Goal: Information Seeking & Learning: Find contact information

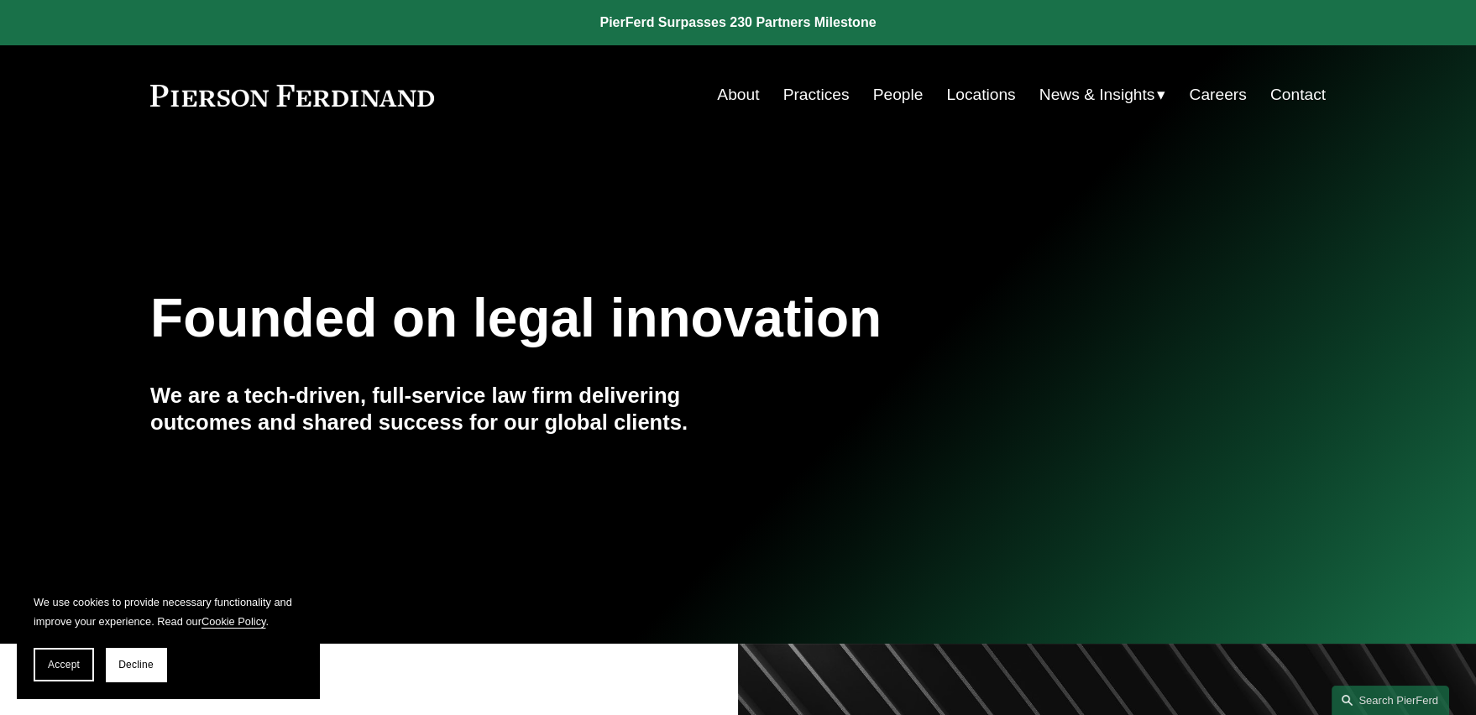
click at [983, 92] on link "Locations" at bounding box center [981, 95] width 69 height 32
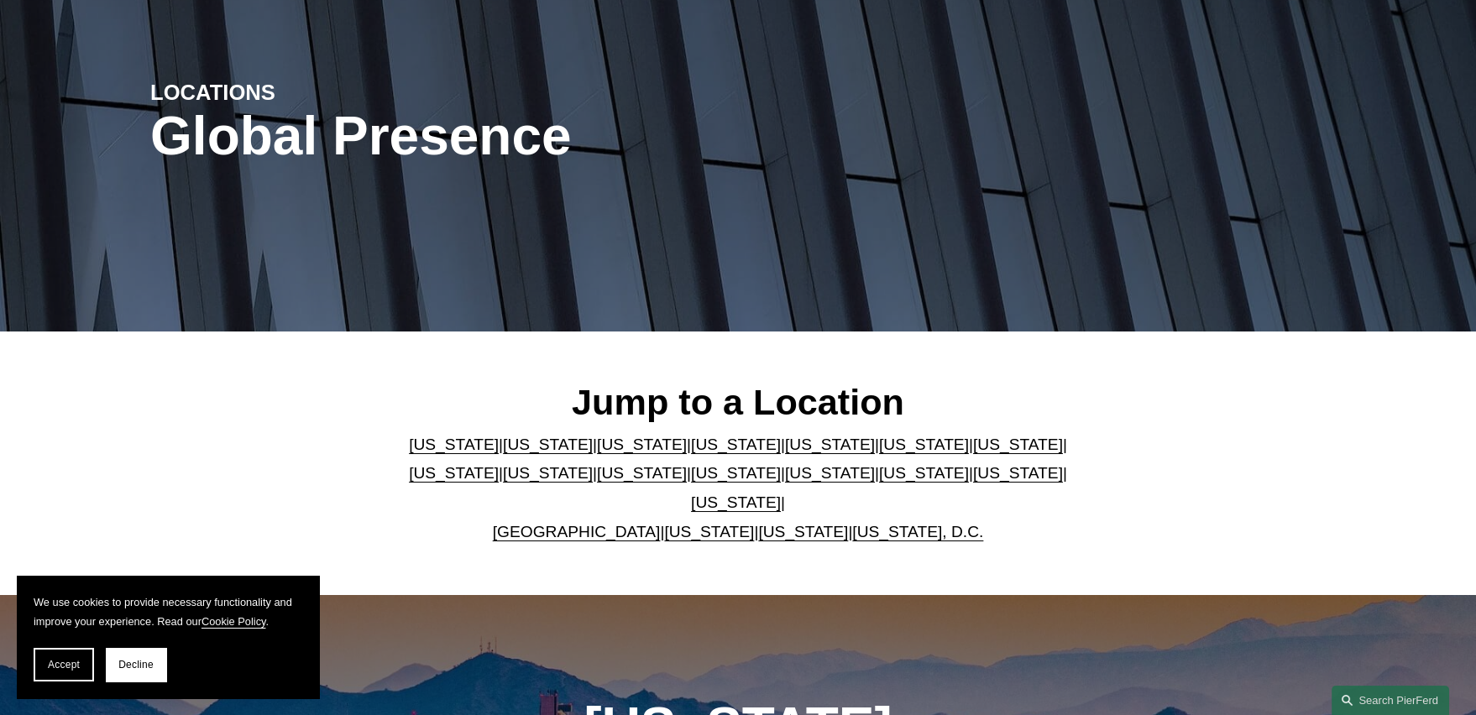
scroll to position [168, 0]
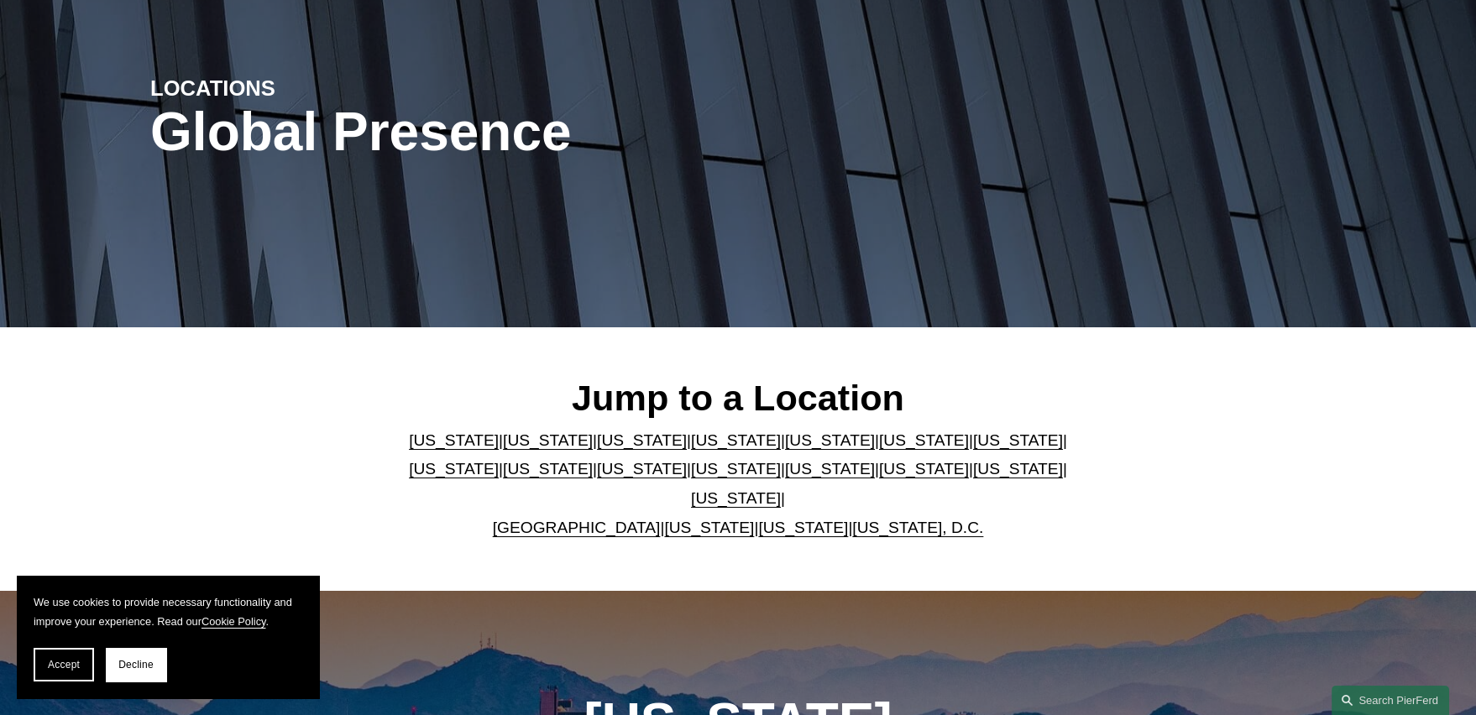
click at [587, 519] on link "United Kingdom" at bounding box center [577, 528] width 168 height 18
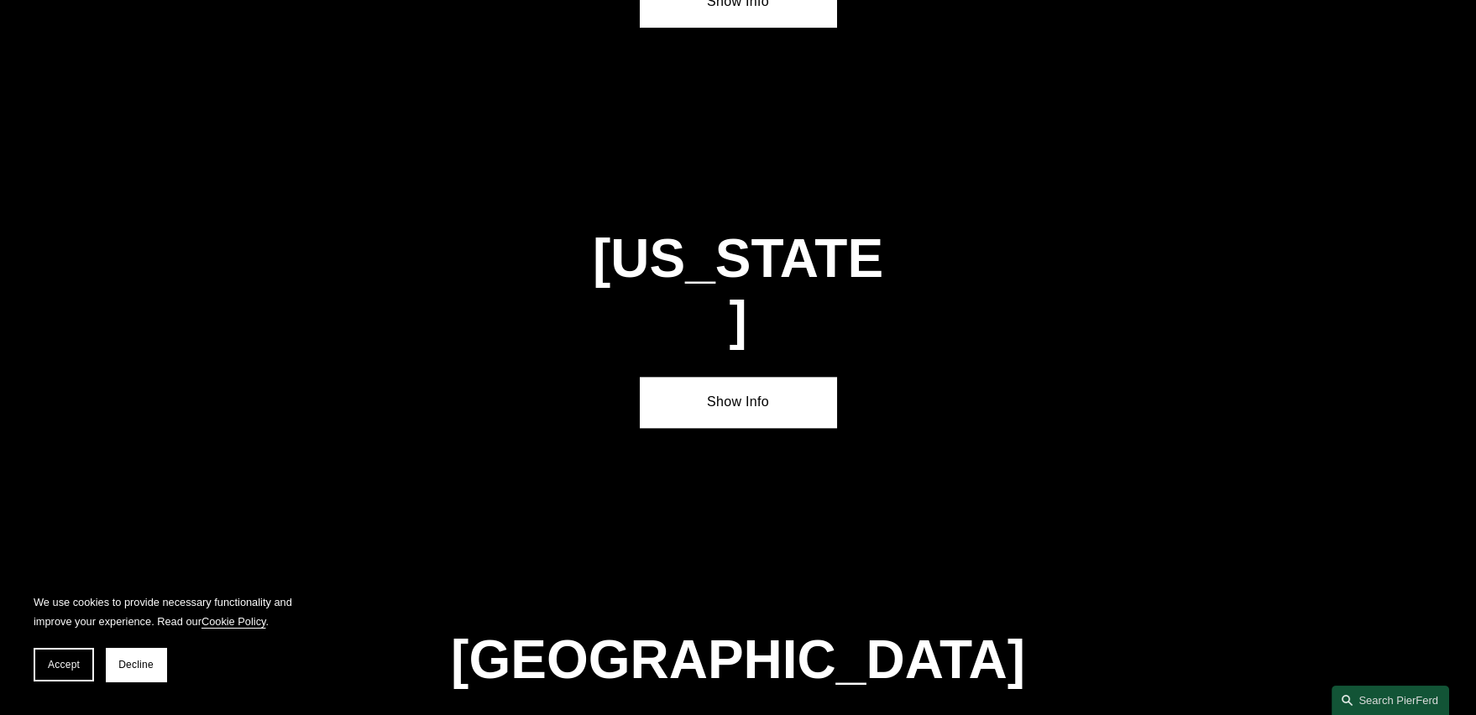
scroll to position [6053, 0]
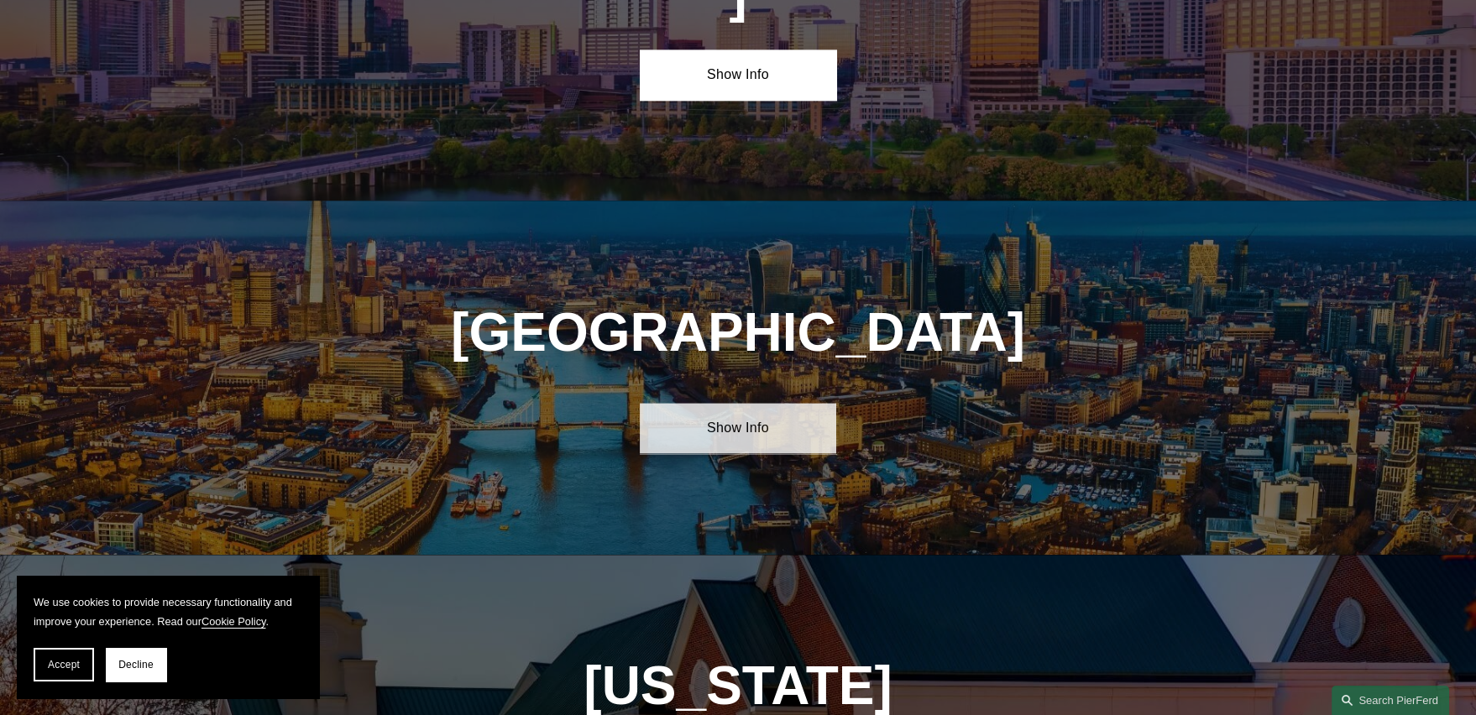
click at [756, 403] on link "Show Info" at bounding box center [738, 428] width 196 height 50
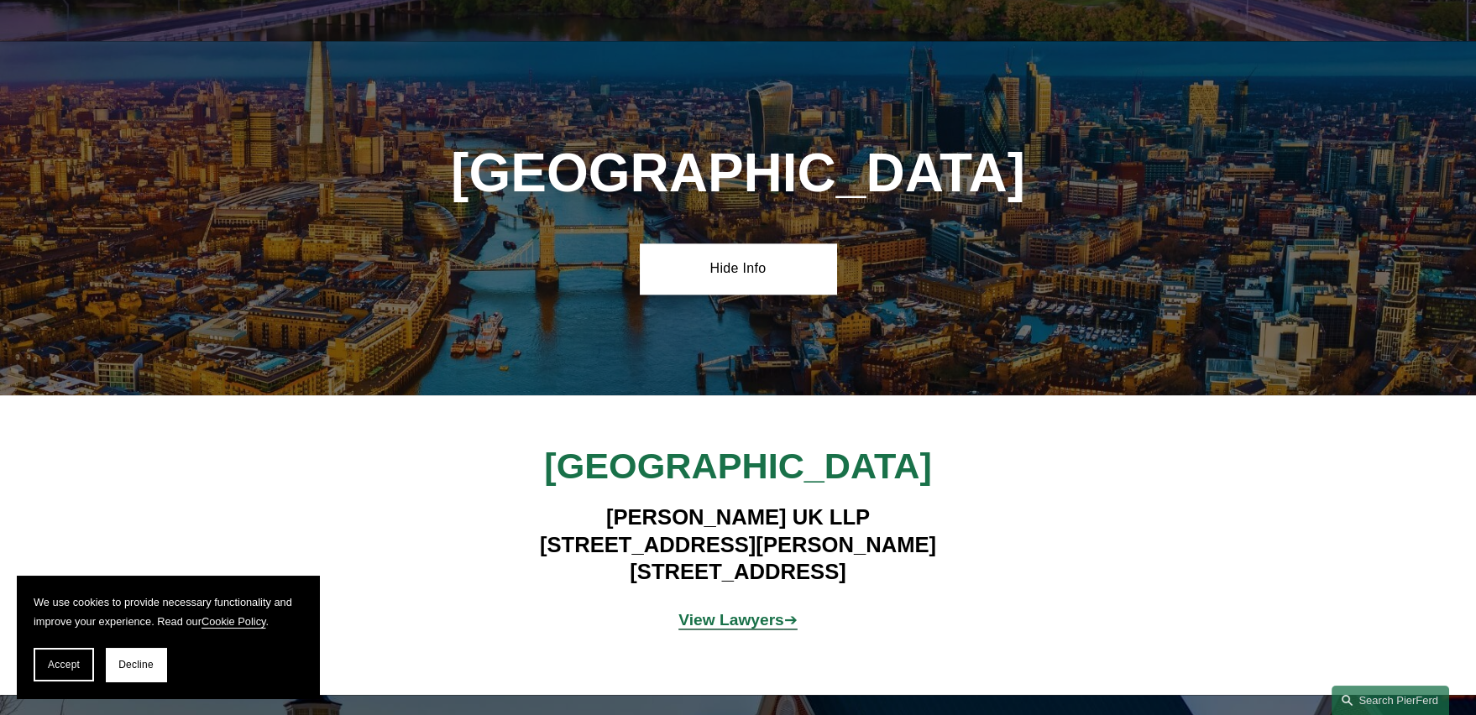
scroll to position [6220, 0]
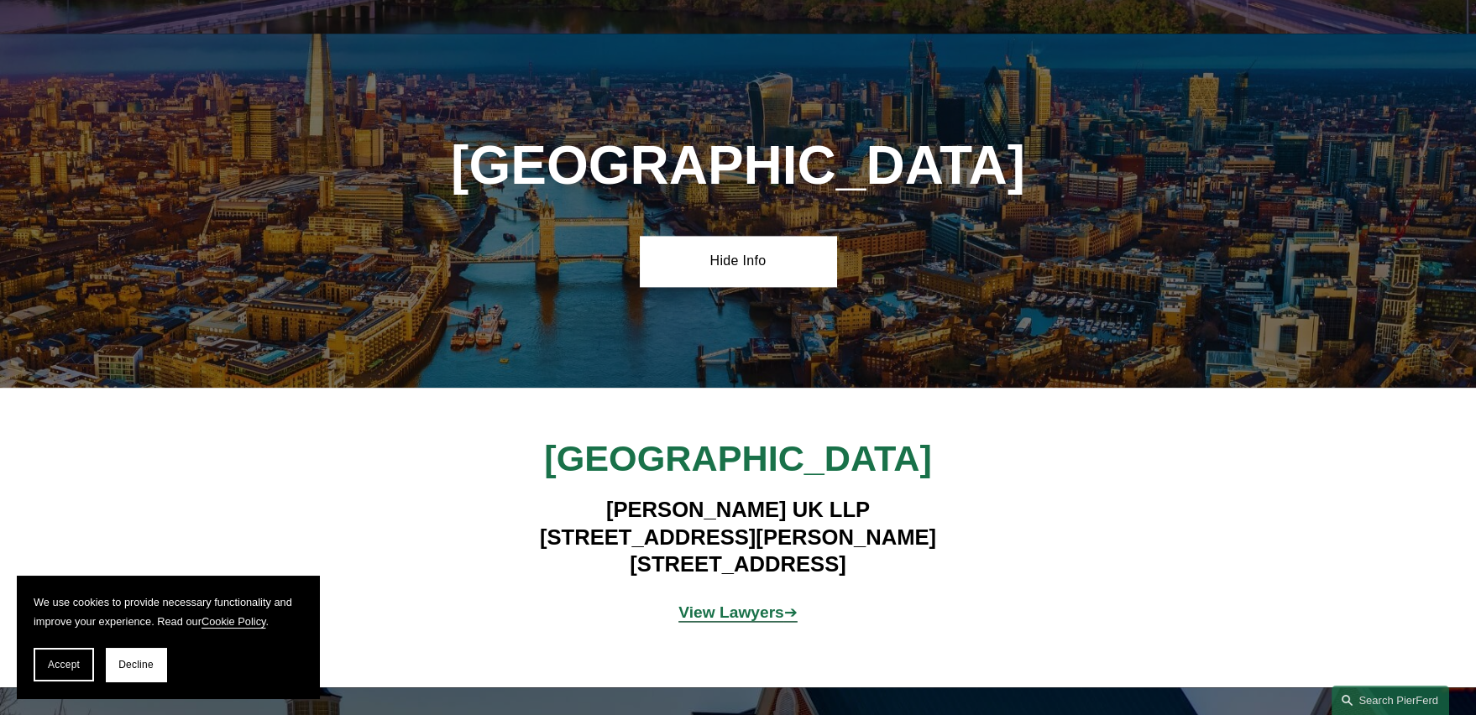
click at [746, 604] on strong "View Lawyers" at bounding box center [731, 613] width 106 height 18
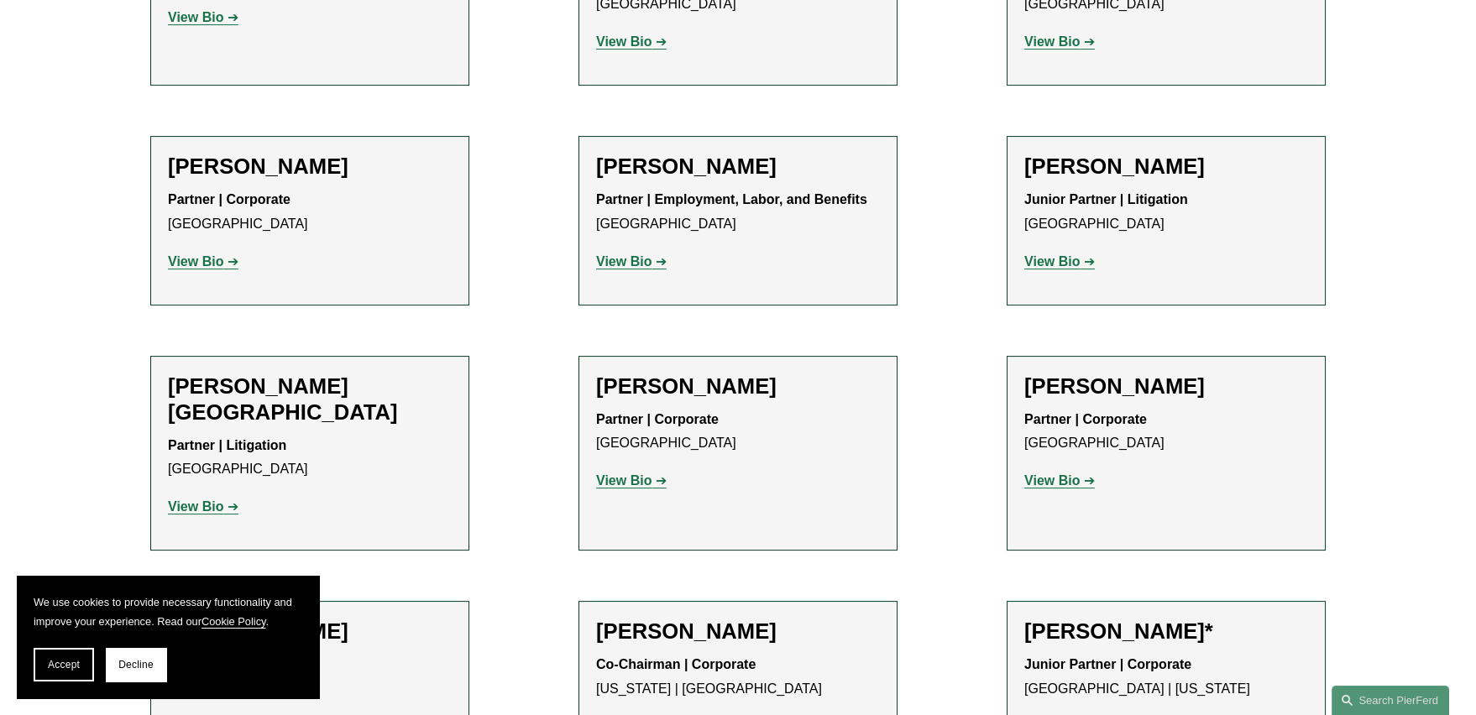
scroll to position [1175, 0]
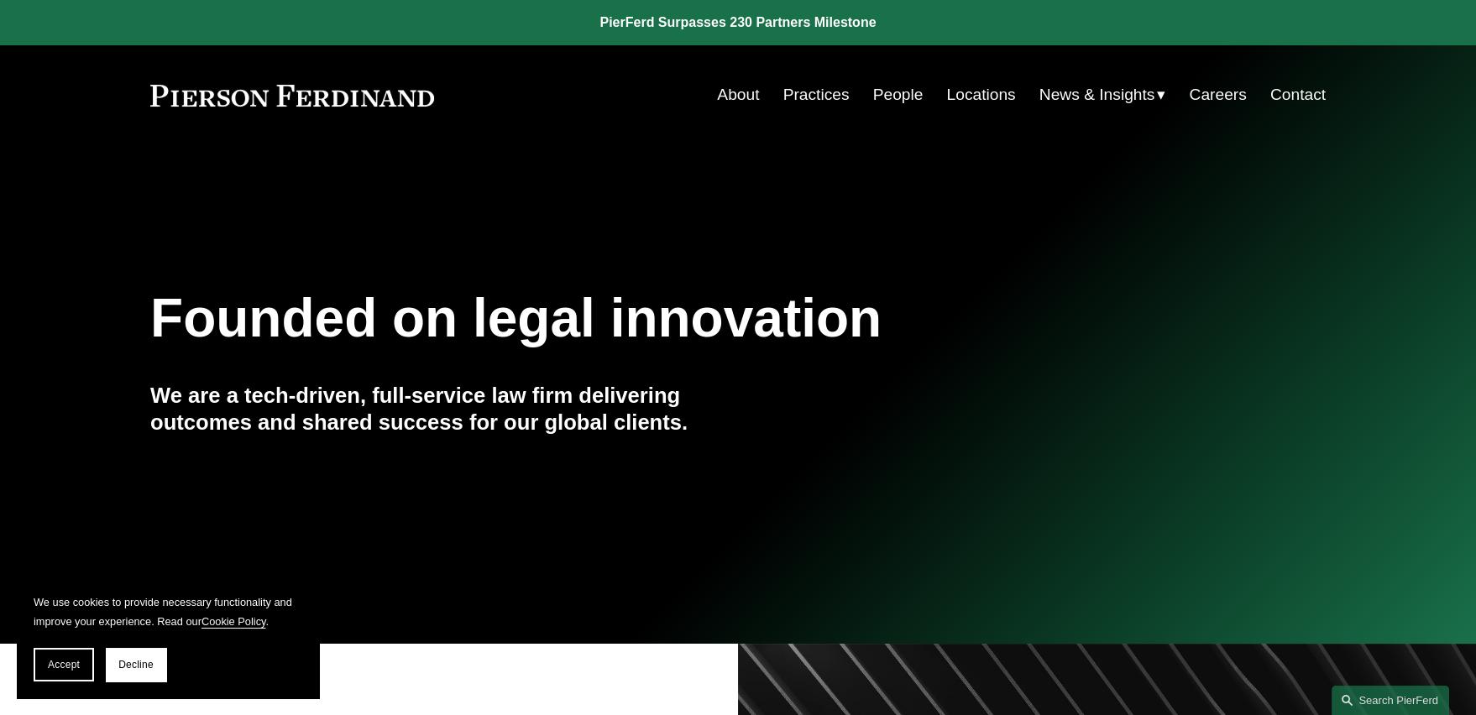
click at [911, 92] on link "People" at bounding box center [898, 95] width 50 height 32
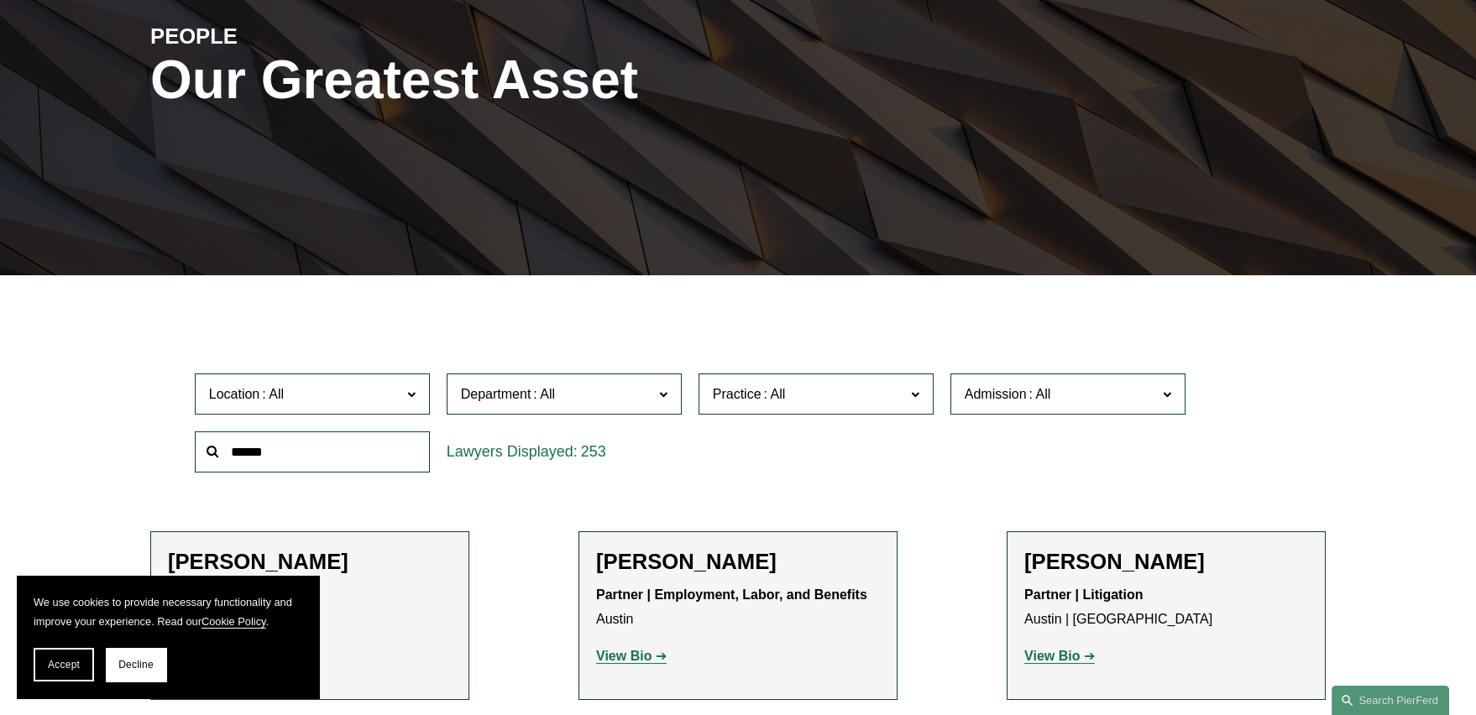
scroll to position [251, 0]
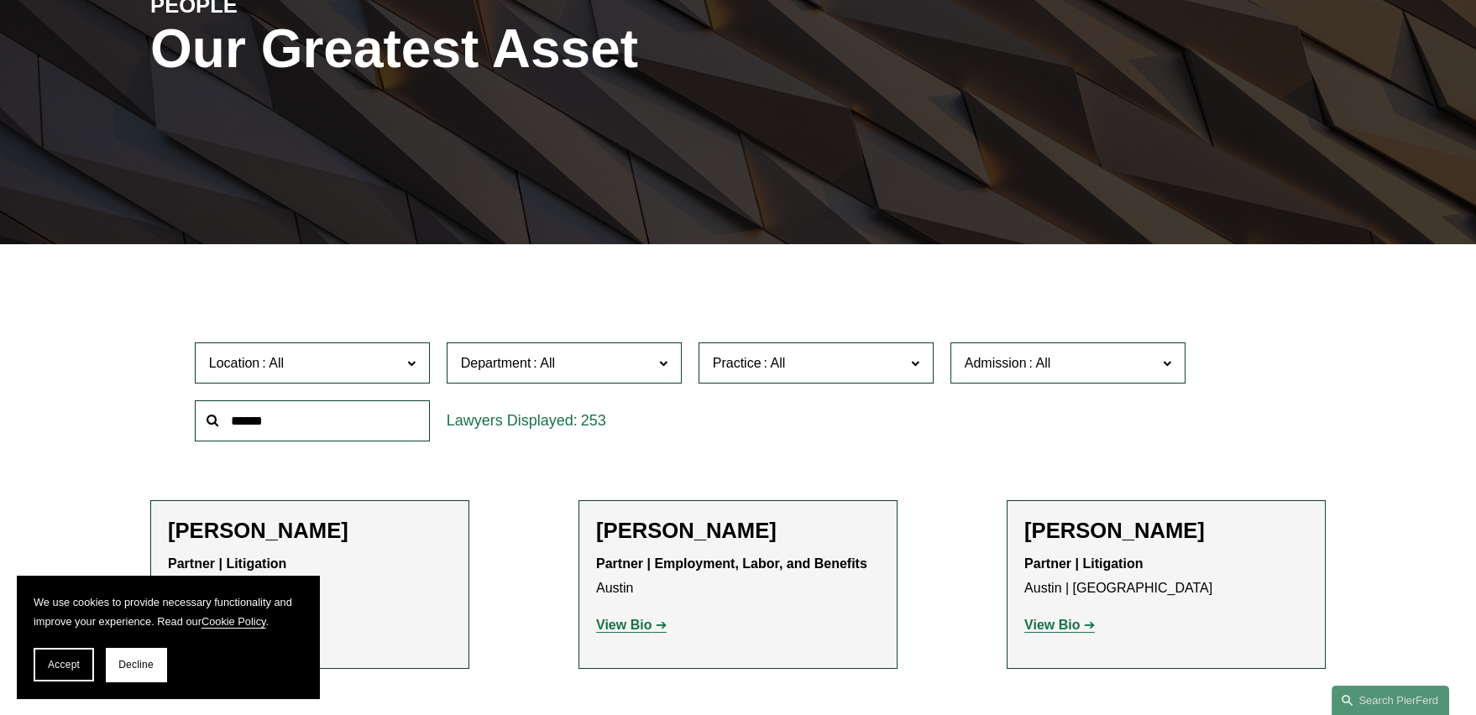
click at [391, 380] on label "Location" at bounding box center [312, 363] width 235 height 41
click at [0, 0] on link "London" at bounding box center [0, 0] width 0 height 0
click at [81, 652] on button "Accept" at bounding box center [64, 665] width 60 height 34
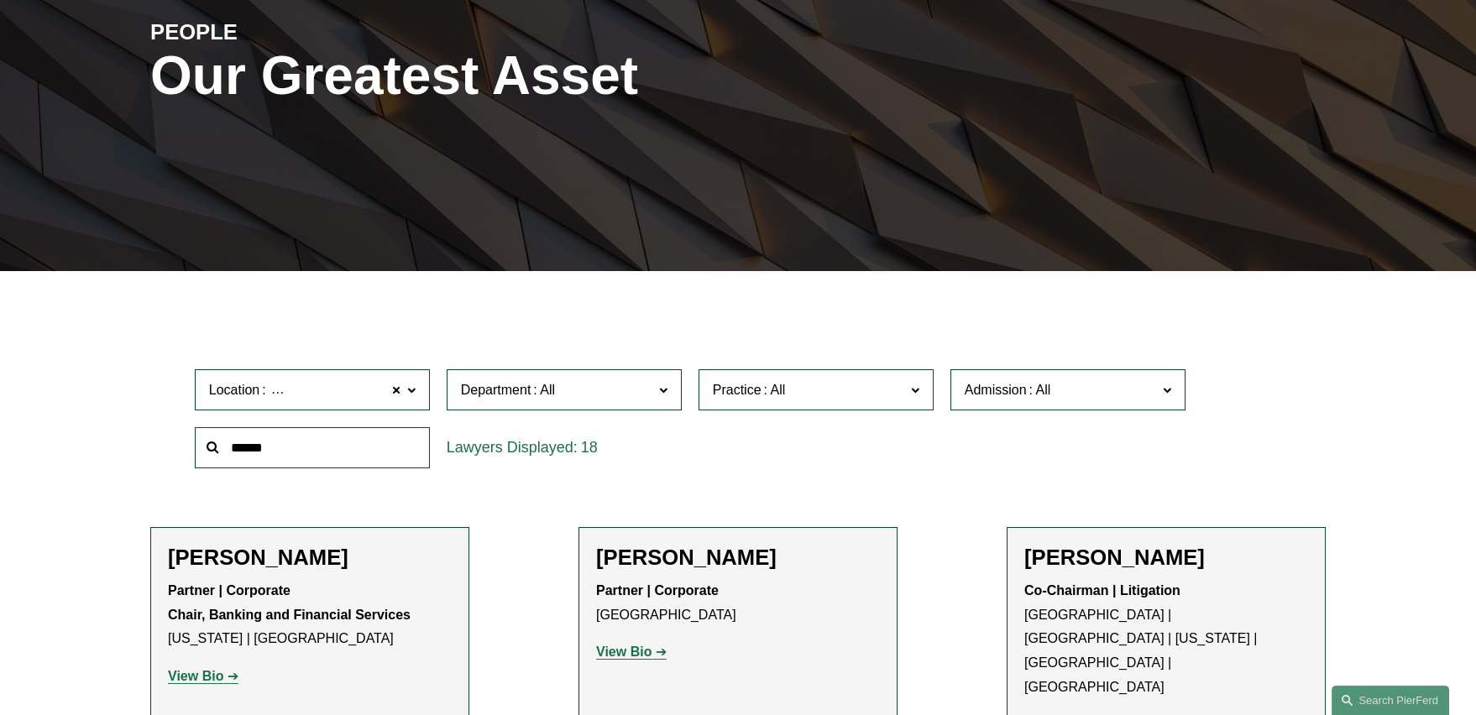
scroll to position [251, 0]
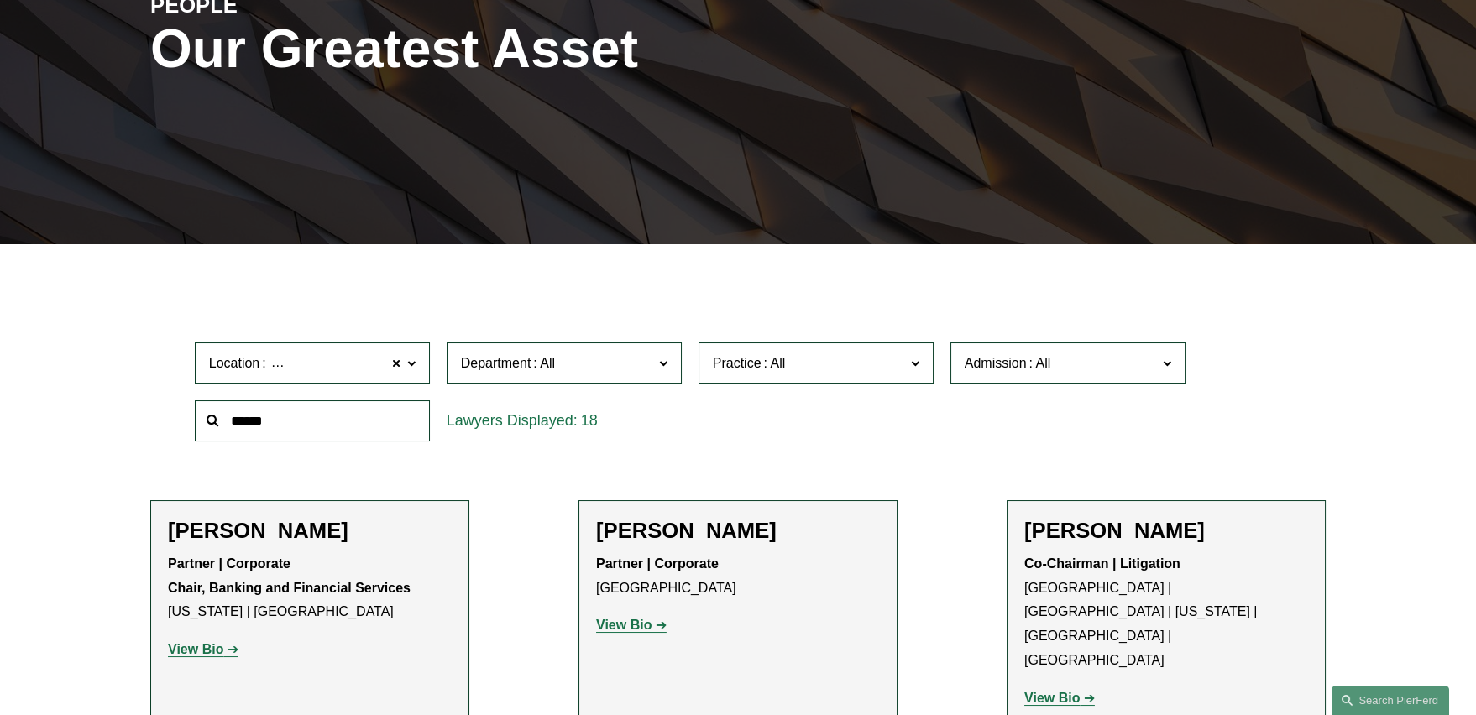
click at [416, 369] on label "Location London" at bounding box center [312, 363] width 235 height 41
click at [0, 0] on link "New York" at bounding box center [0, 0] width 0 height 0
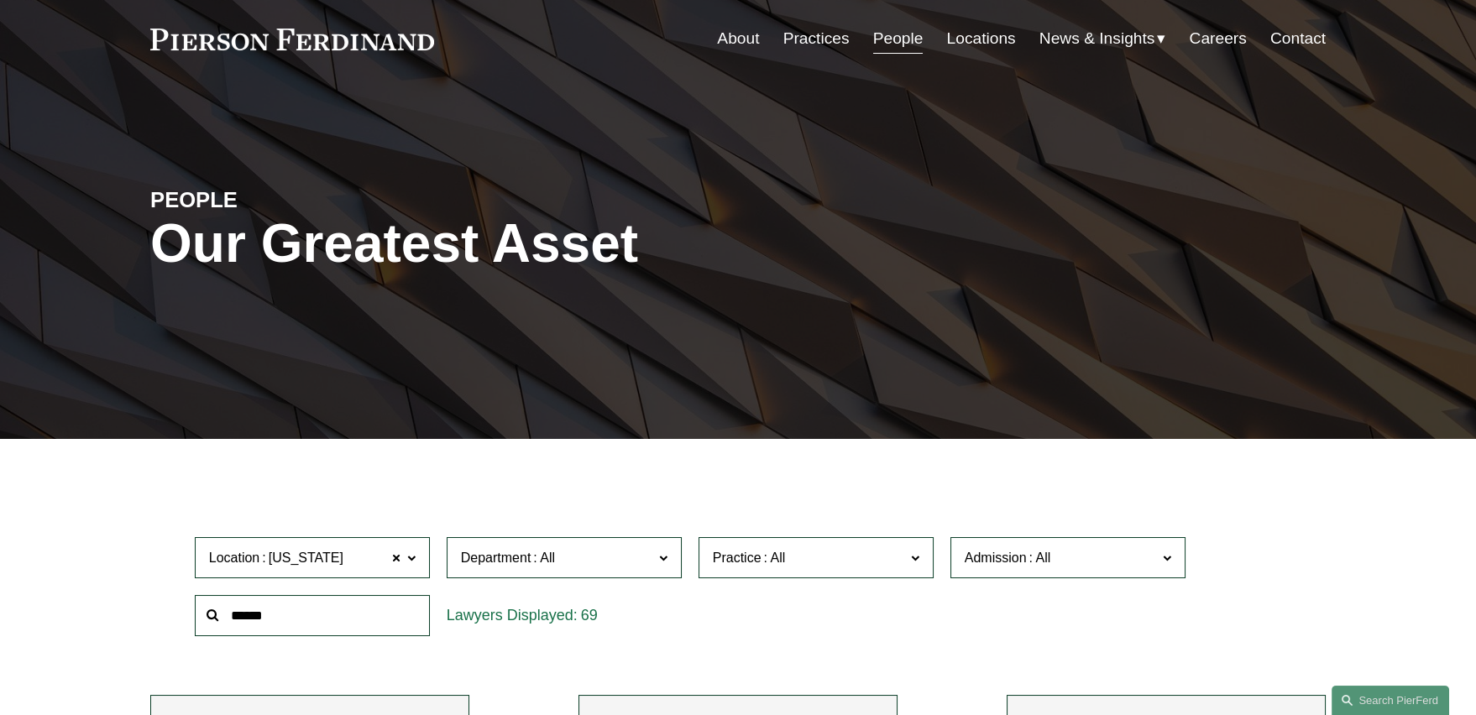
scroll to position [84, 0]
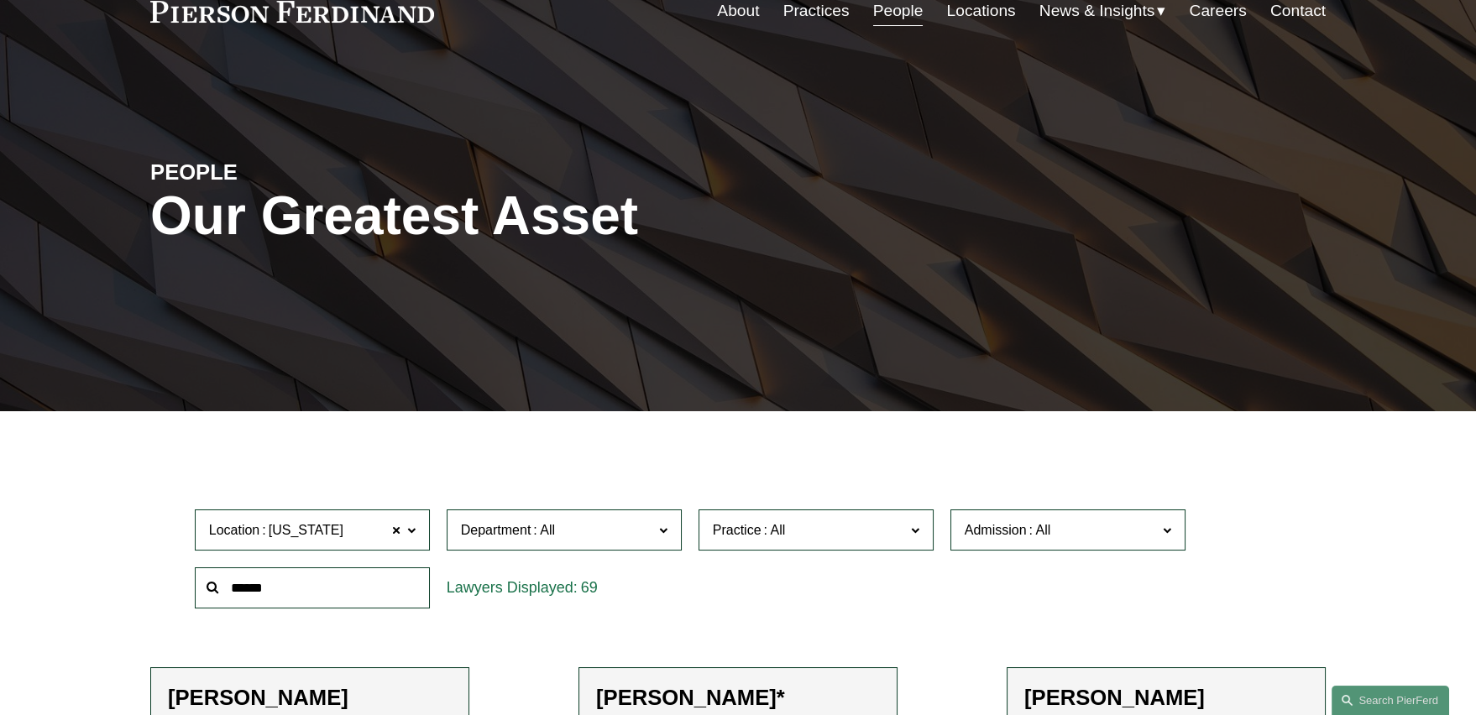
click at [385, 535] on span "Location New York" at bounding box center [305, 530] width 192 height 23
click at [684, 571] on div "69" at bounding box center [564, 588] width 252 height 58
click at [393, 531] on span at bounding box center [396, 531] width 10 height 22
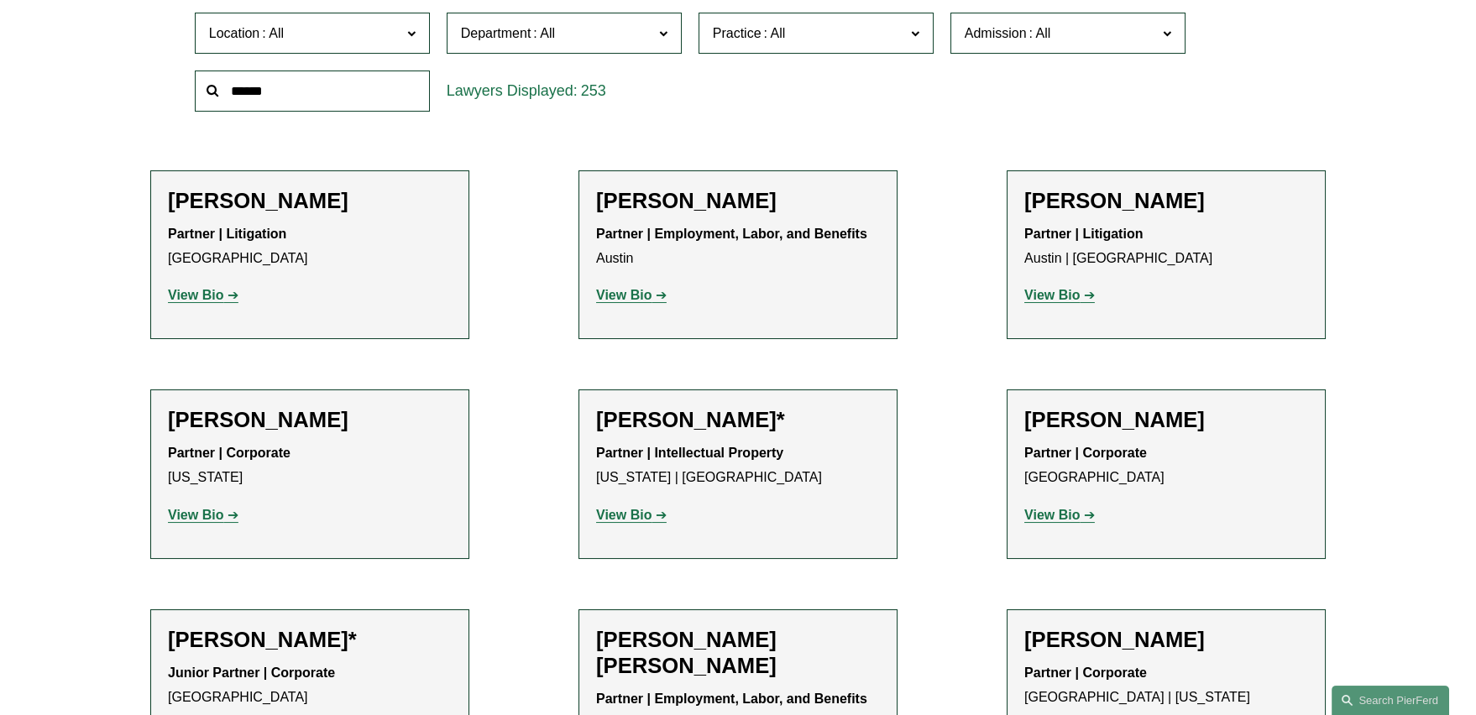
scroll to position [587, 0]
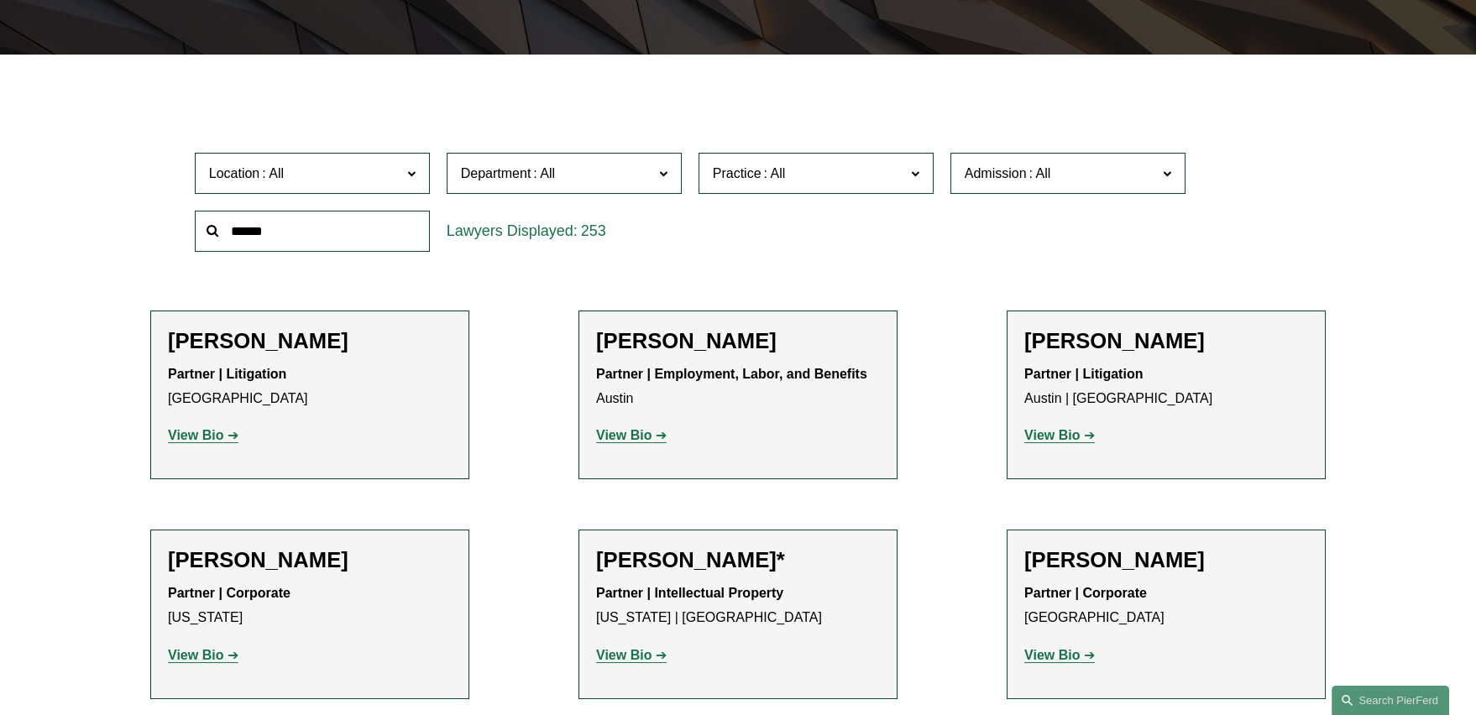
scroll to position [336, 0]
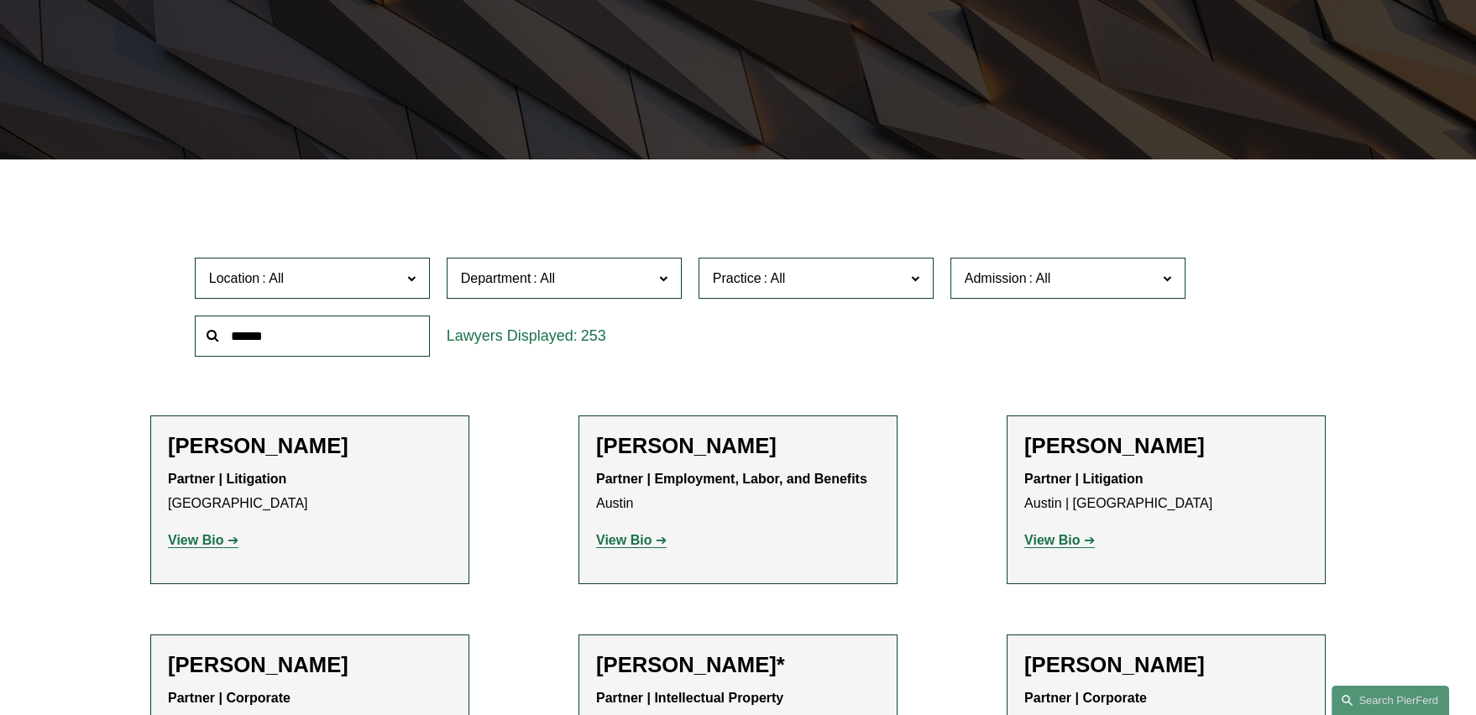
click at [409, 279] on span at bounding box center [411, 278] width 8 height 22
click at [337, 334] on input "text" at bounding box center [312, 336] width 235 height 41
type input "*****"
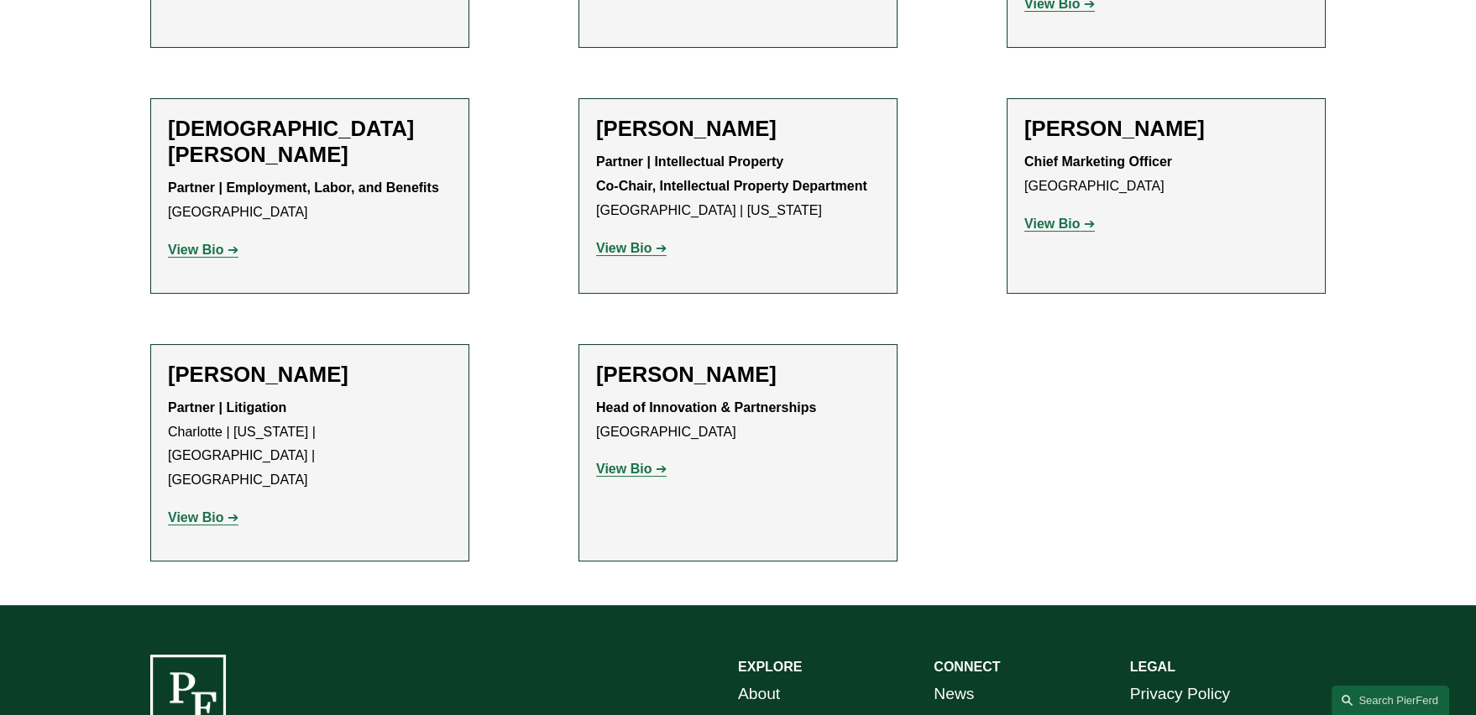
scroll to position [840, 0]
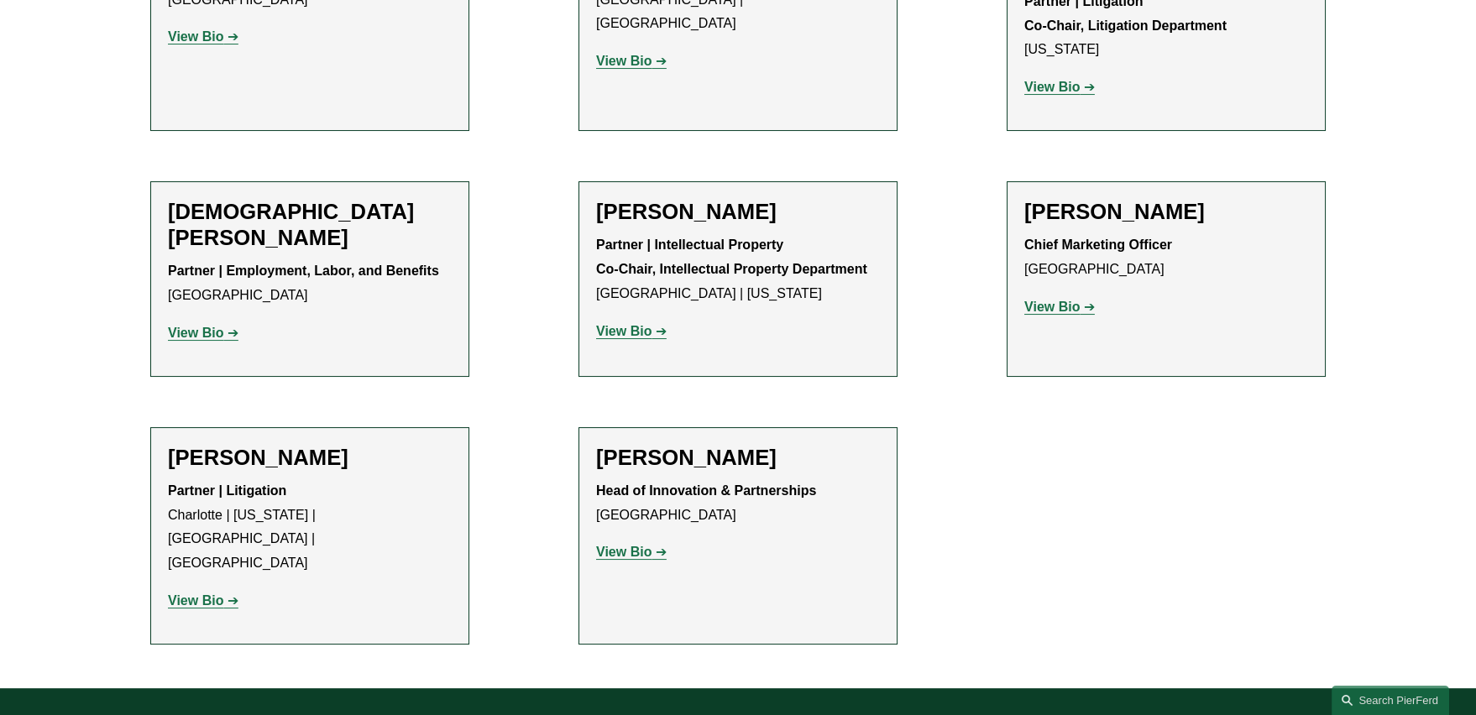
click at [1046, 300] on strong "View Bio" at bounding box center [1051, 307] width 55 height 14
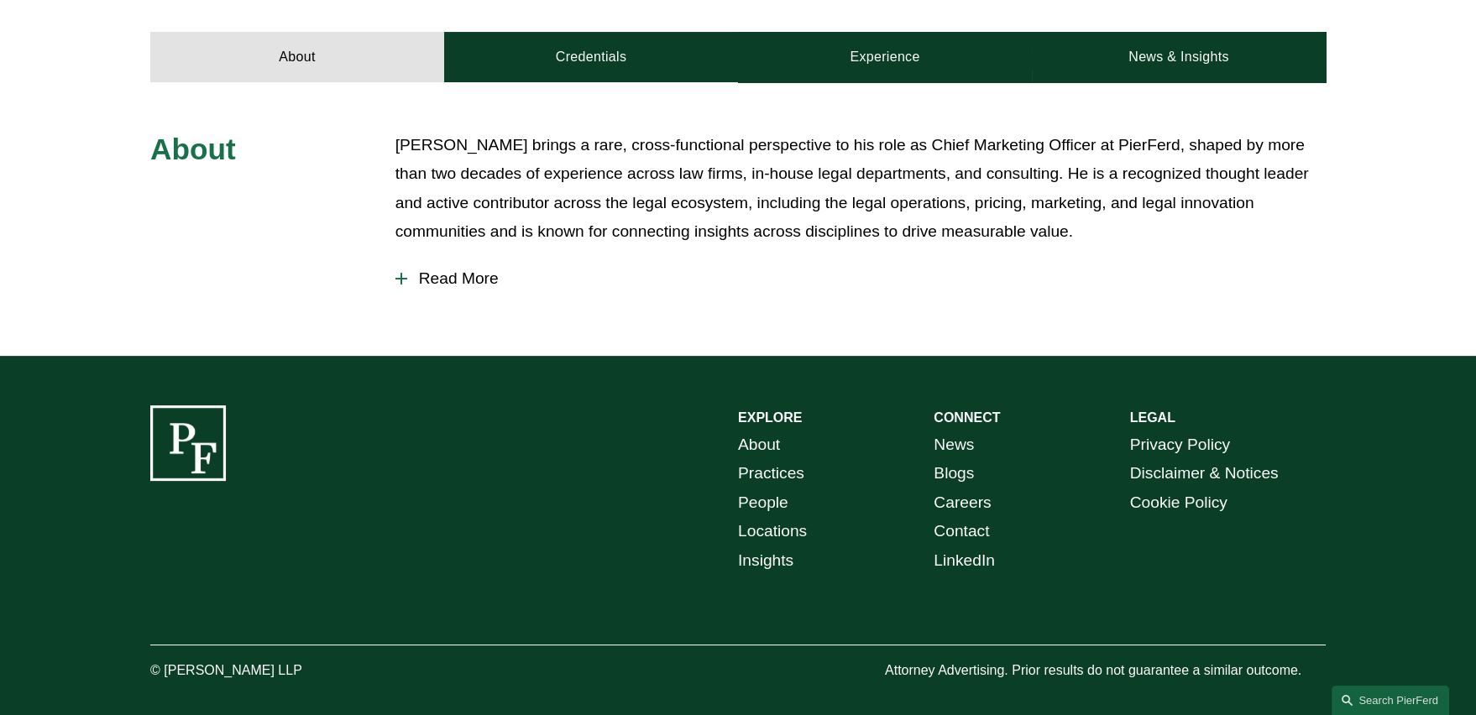
scroll to position [479, 0]
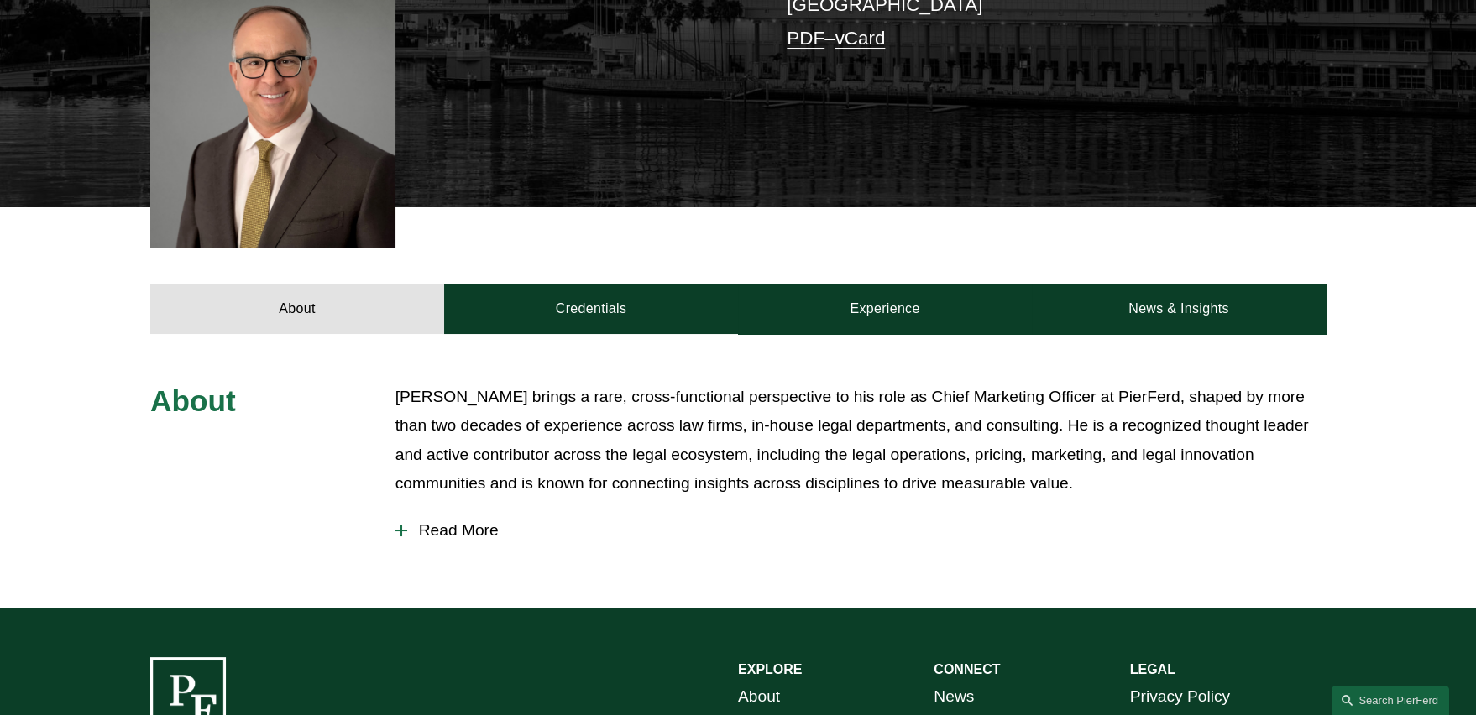
click at [482, 521] on span "Read More" at bounding box center [866, 530] width 919 height 18
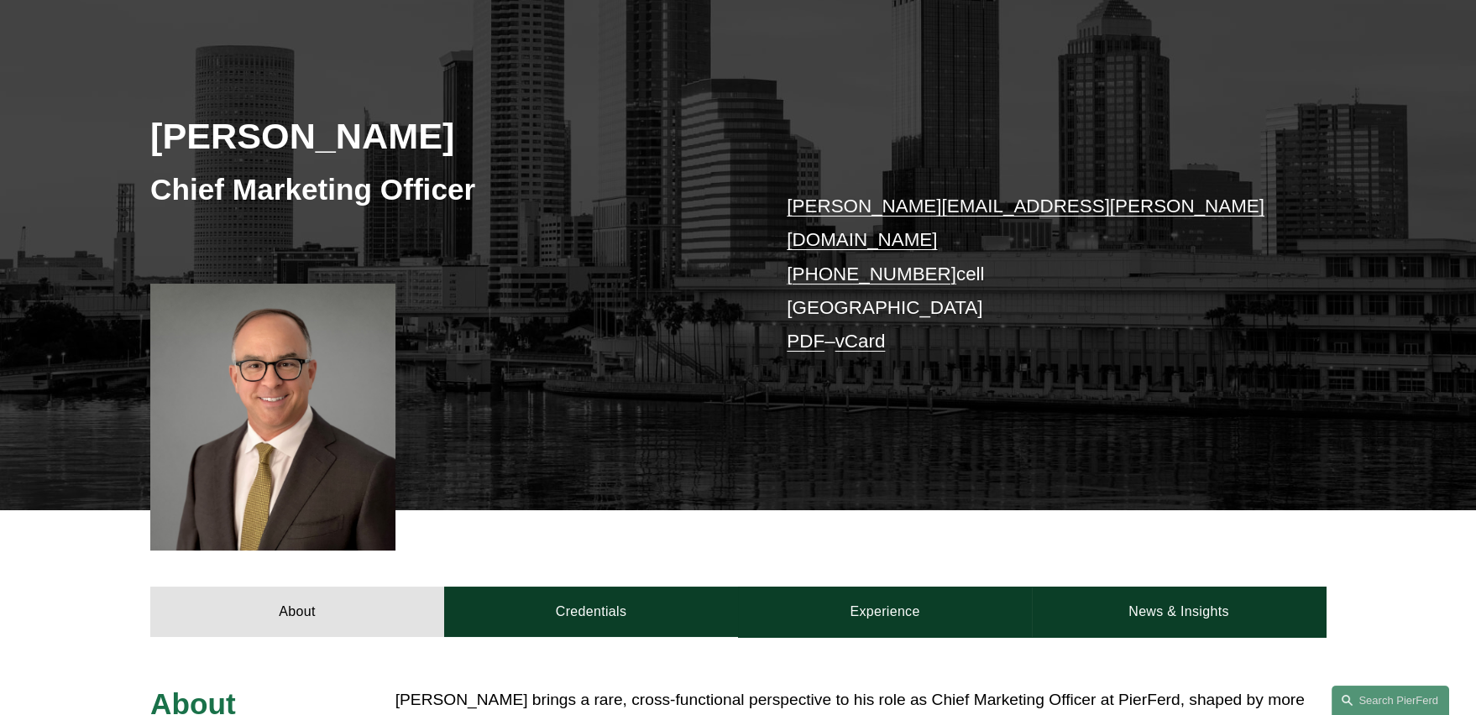
scroll to position [60, 0]
